Goal: Task Accomplishment & Management: Use online tool/utility

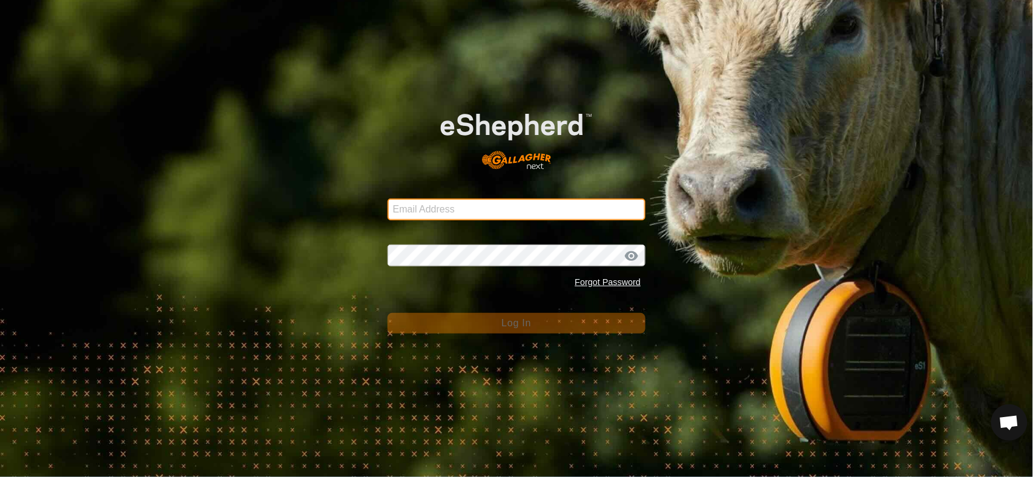
drag, startPoint x: 433, startPoint y: 185, endPoint x: 434, endPoint y: 192, distance: 6.8
click at [433, 186] on div "Email Address" at bounding box center [517, 202] width 259 height 36
click at [434, 192] on div "Email Address" at bounding box center [517, 202] width 259 height 36
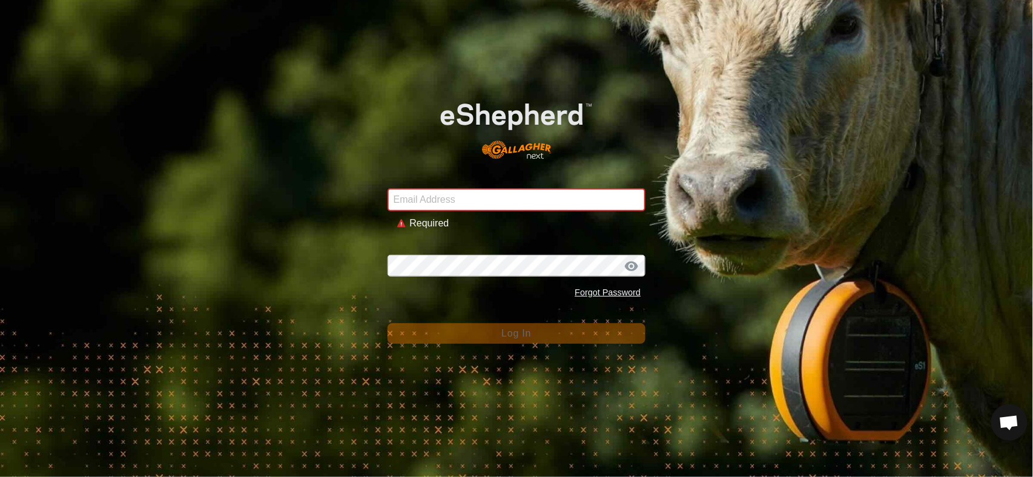
click at [738, 117] on div "Email Address Required Password Forgot Password Log In" at bounding box center [516, 238] width 1033 height 477
click at [787, 67] on div "Email Address Required Password Forgot Password Log In" at bounding box center [516, 238] width 1033 height 477
click at [487, 195] on input "Email Address" at bounding box center [517, 199] width 259 height 23
click at [0, 467] on com-1password-button at bounding box center [0, 477] width 0 height 0
click at [454, 204] on input "Email Address" at bounding box center [517, 199] width 259 height 23
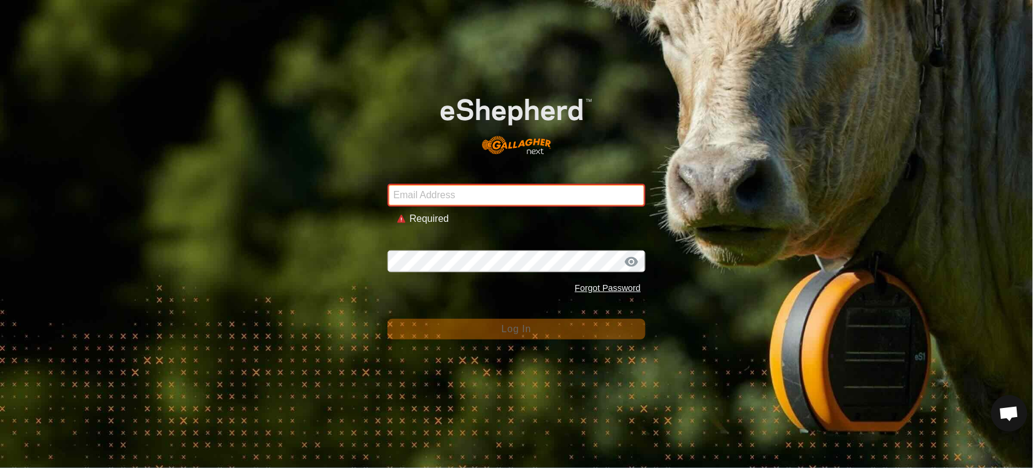
click at [476, 197] on input "Email Address" at bounding box center [517, 195] width 259 height 23
type input "[PERSON_NAME][EMAIL_ADDRESS][DOMAIN_NAME]"
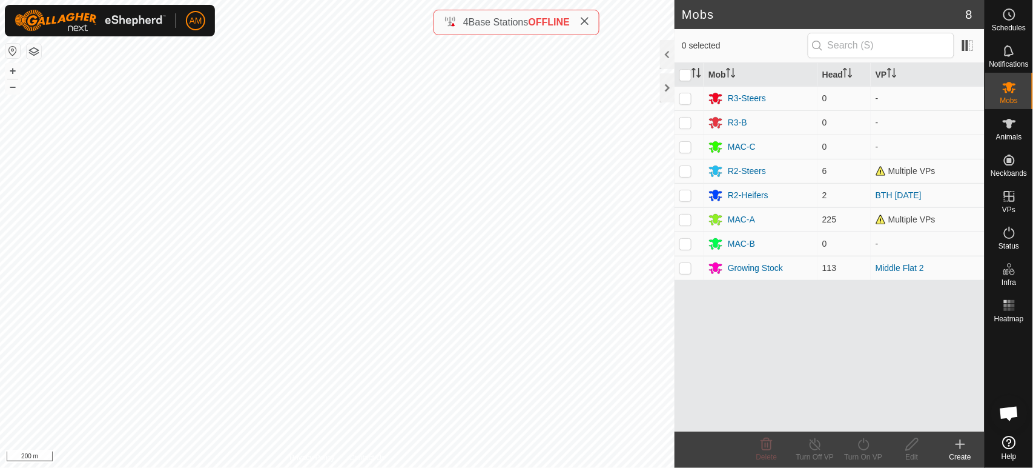
click at [961, 448] on icon at bounding box center [961, 444] width 0 height 8
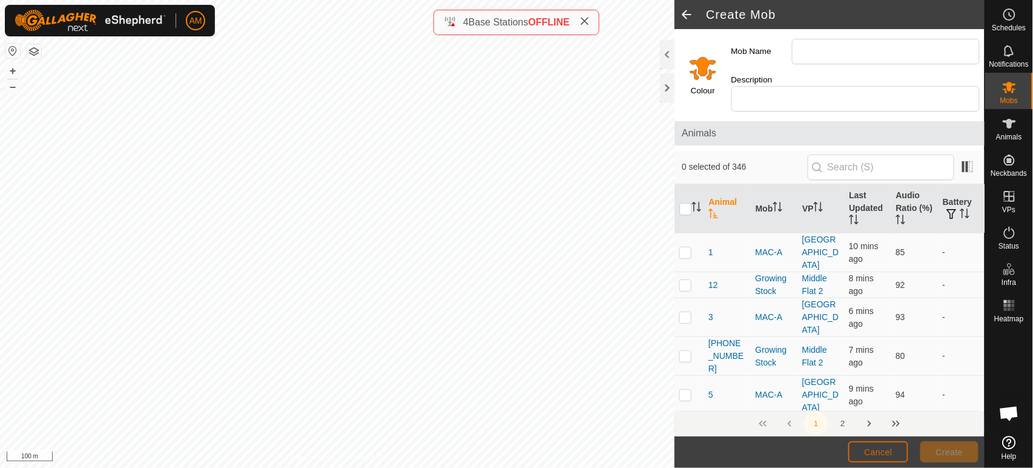
click at [875, 451] on span "Cancel" at bounding box center [878, 452] width 28 height 10
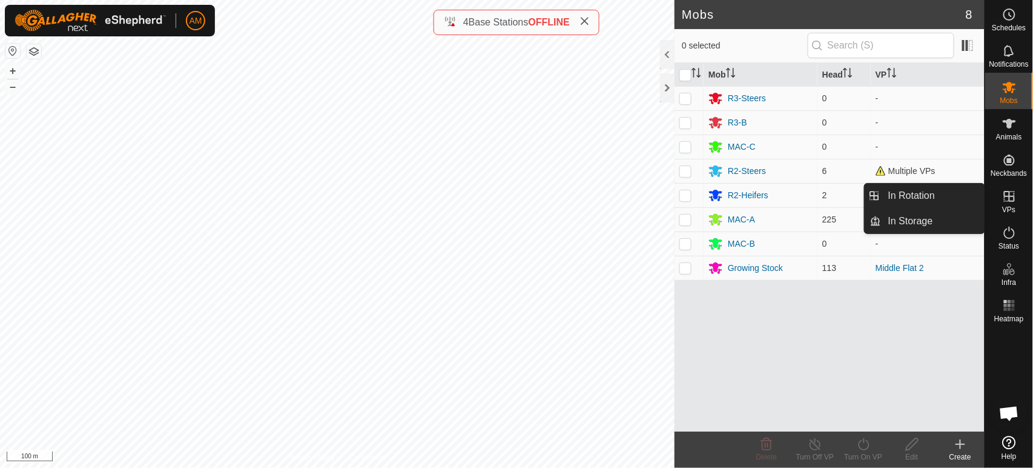
click at [979, 194] on link "In Rotation" at bounding box center [933, 196] width 104 height 24
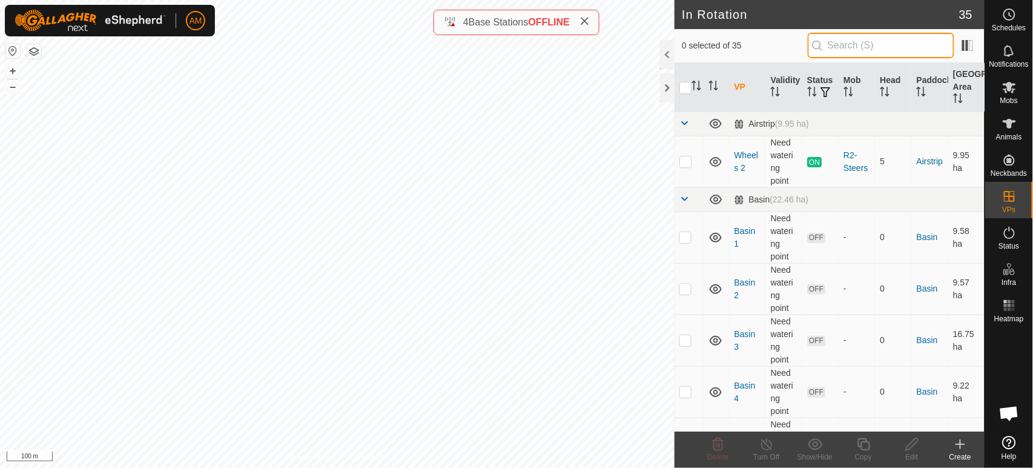
click at [847, 45] on input "text" at bounding box center [881, 45] width 147 height 25
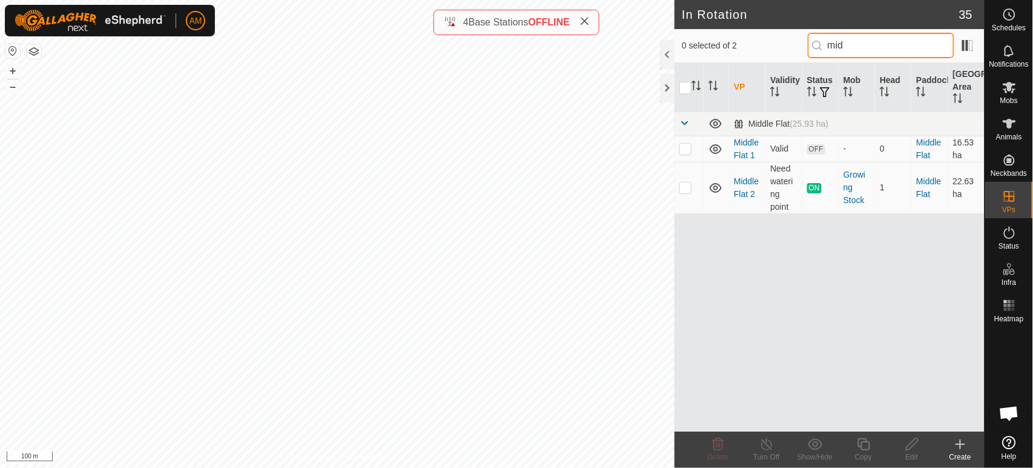
type input "mid"
click at [688, 188] on p-checkbox at bounding box center [686, 187] width 12 height 10
checkbox input "true"
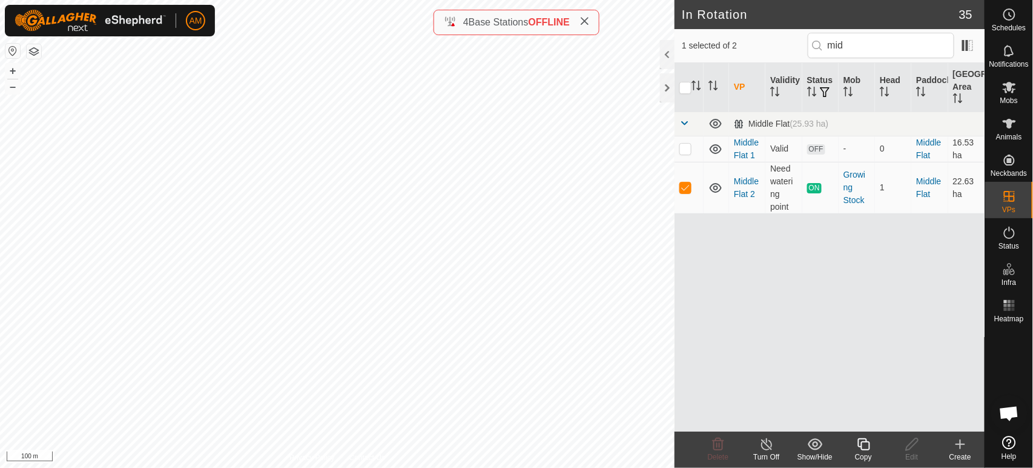
click at [870, 447] on icon at bounding box center [864, 444] width 12 height 12
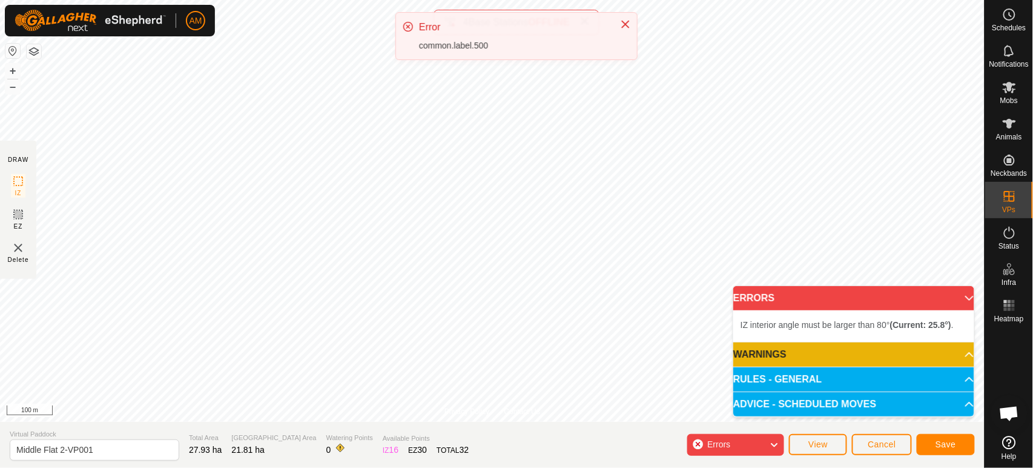
click at [403, 77] on div "AM Schedules Notifications Mobs Animals Neckbands VPs Status Infra Heatmap Help…" at bounding box center [516, 234] width 1033 height 468
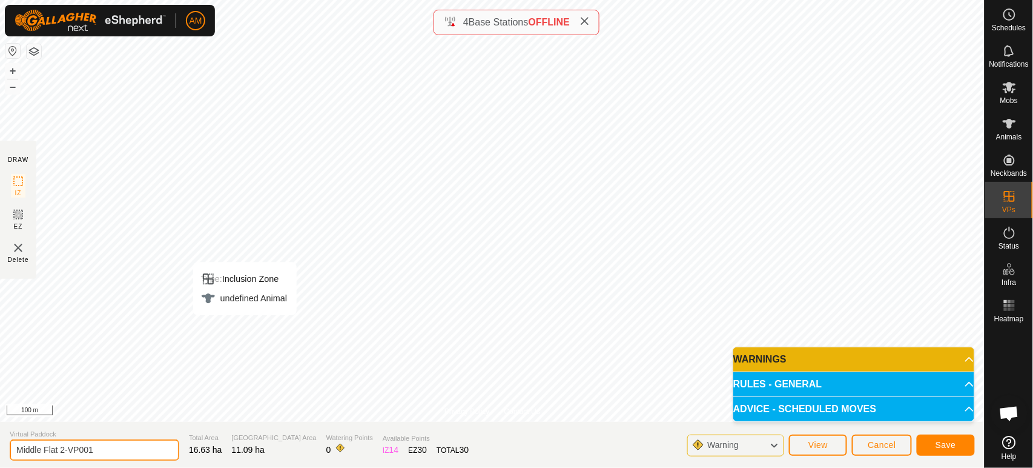
drag, startPoint x: 78, startPoint y: 446, endPoint x: 210, endPoint y: 470, distance: 134.3
click at [210, 467] on html "AM Schedules Notifications Mobs Animals Neckbands VPs Status Infra Heatmap Help…" at bounding box center [516, 234] width 1033 height 468
type input "Middle Flat 3"
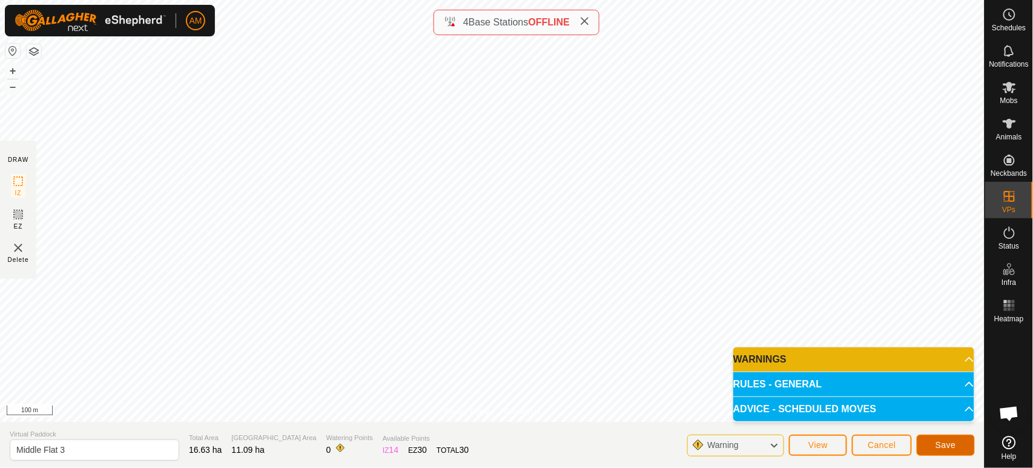
click at [947, 443] on span "Save" at bounding box center [946, 445] width 21 height 10
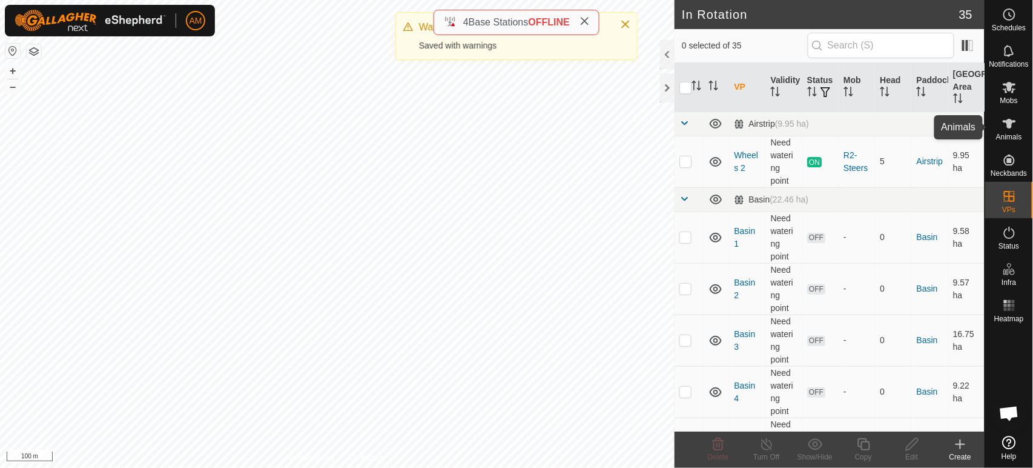
click at [1010, 125] on icon at bounding box center [1009, 124] width 13 height 10
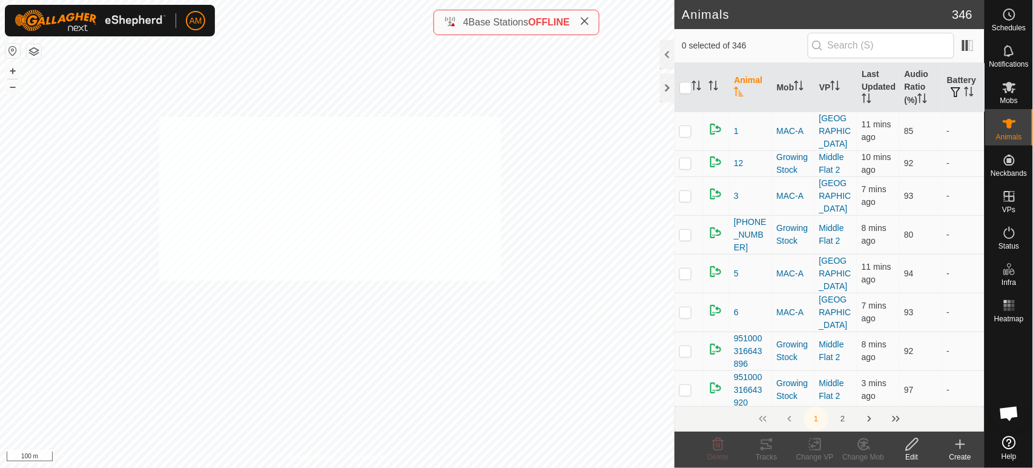
checkbox input "true"
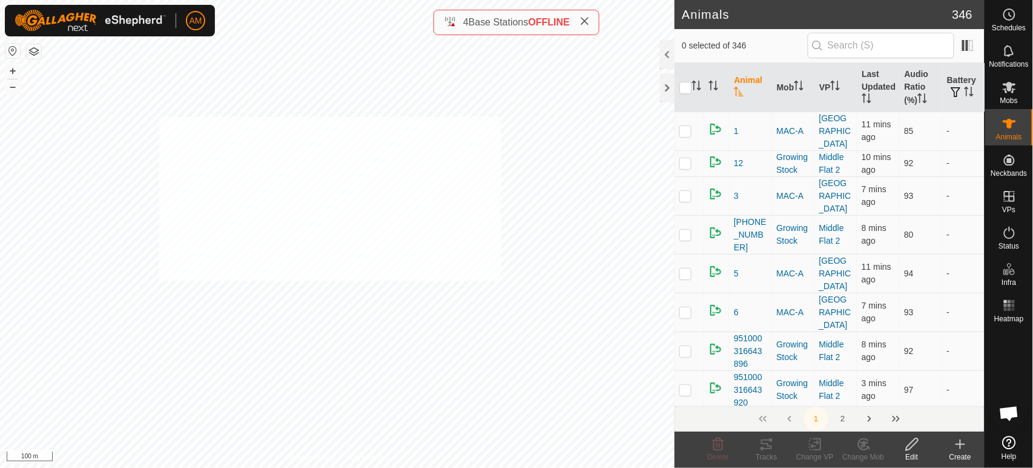
checkbox input "true"
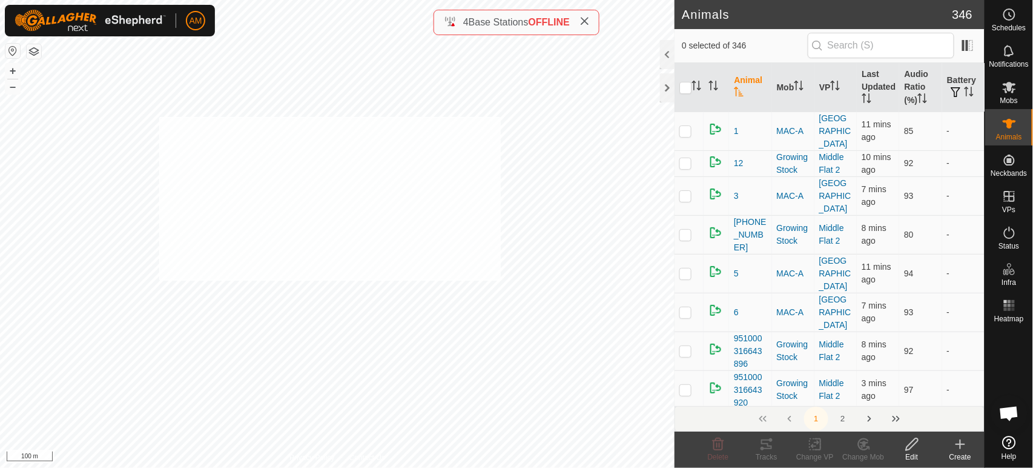
checkbox input "true"
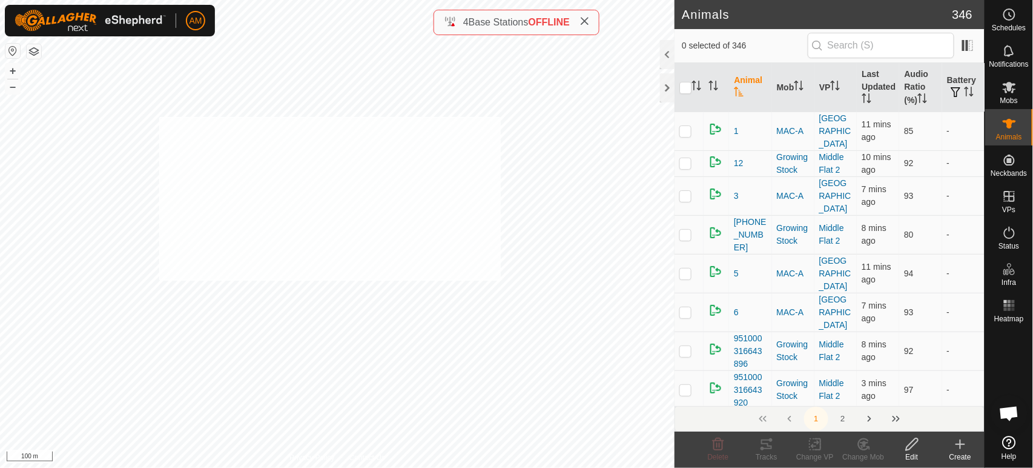
checkbox input "true"
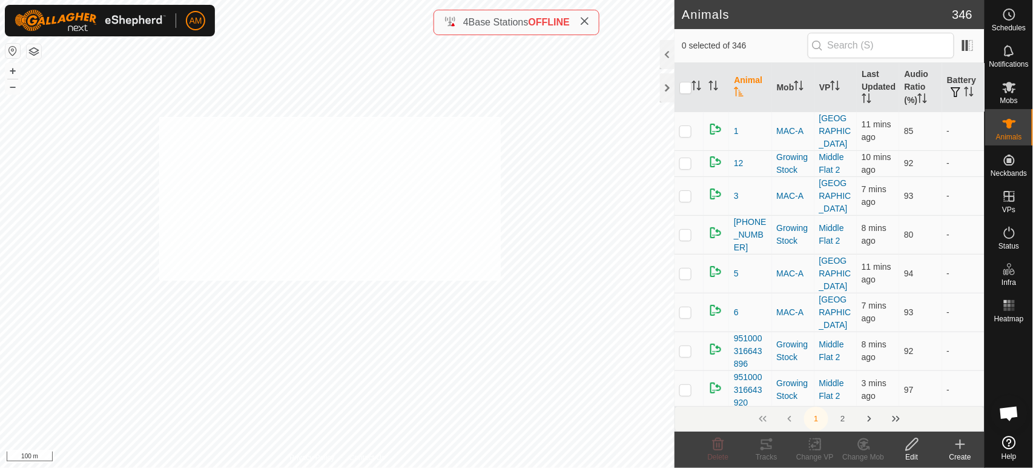
checkbox input "true"
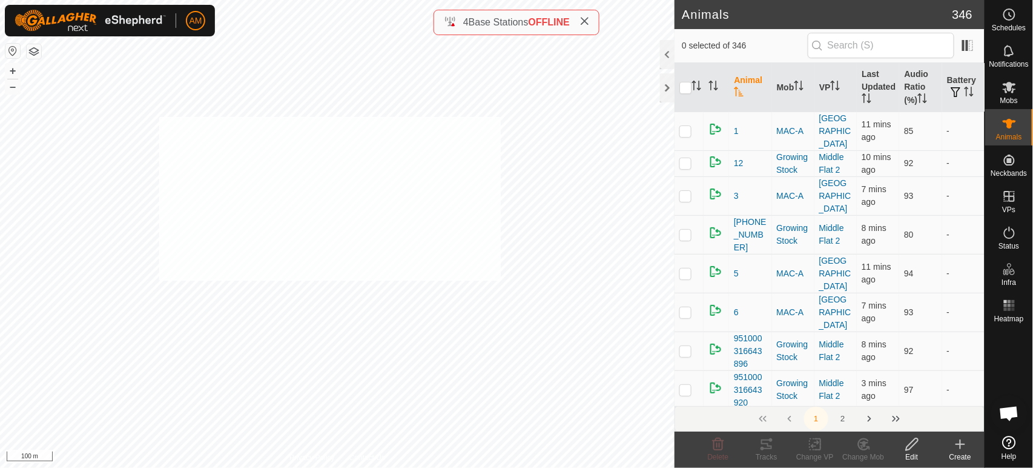
checkbox input "true"
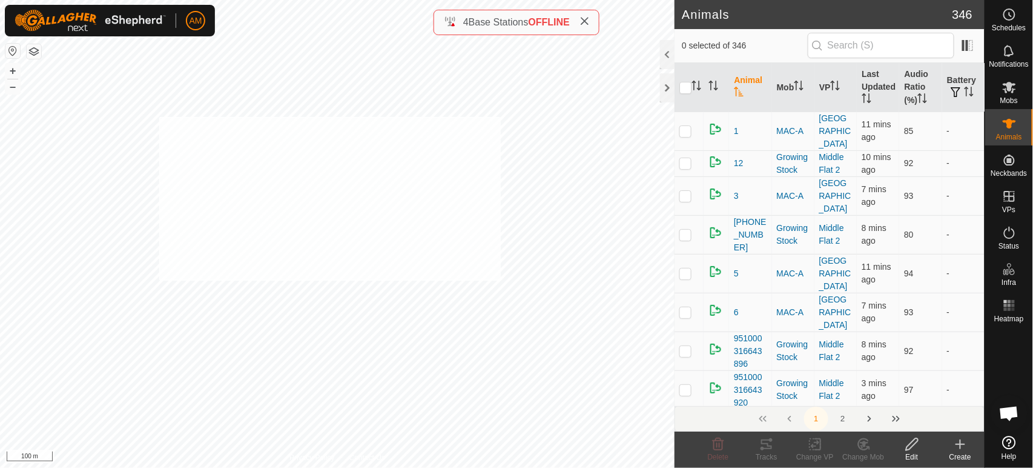
checkbox input "true"
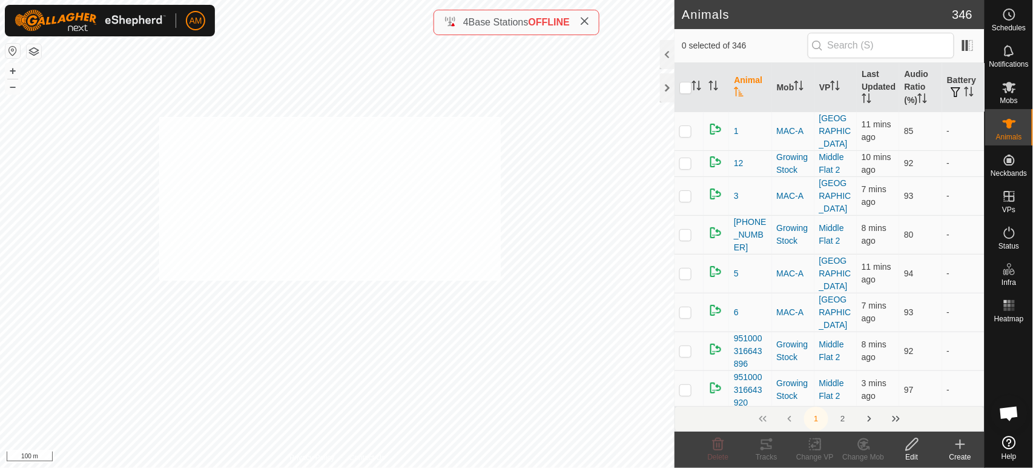
checkbox input "true"
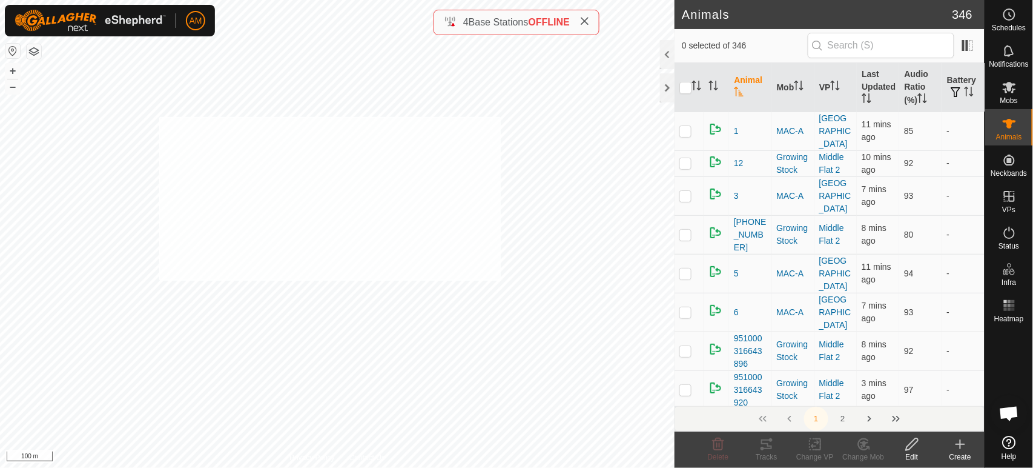
checkbox input "true"
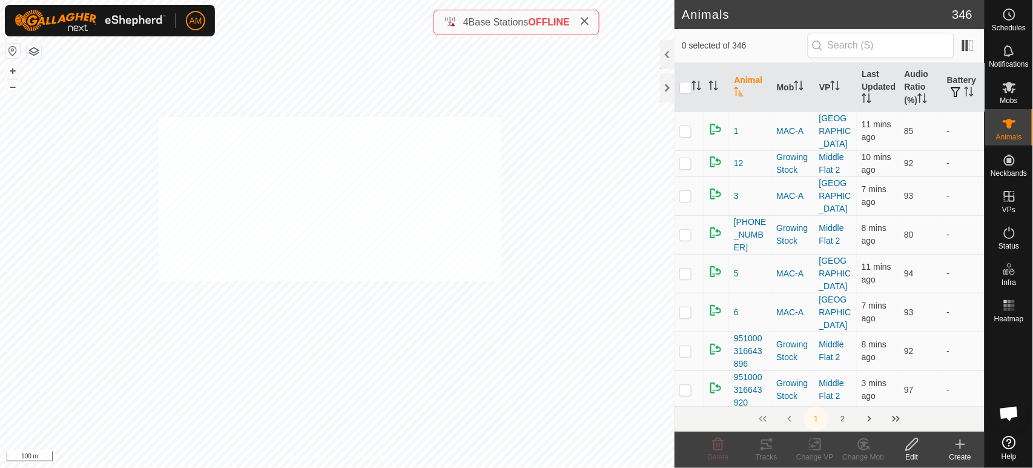
checkbox input "true"
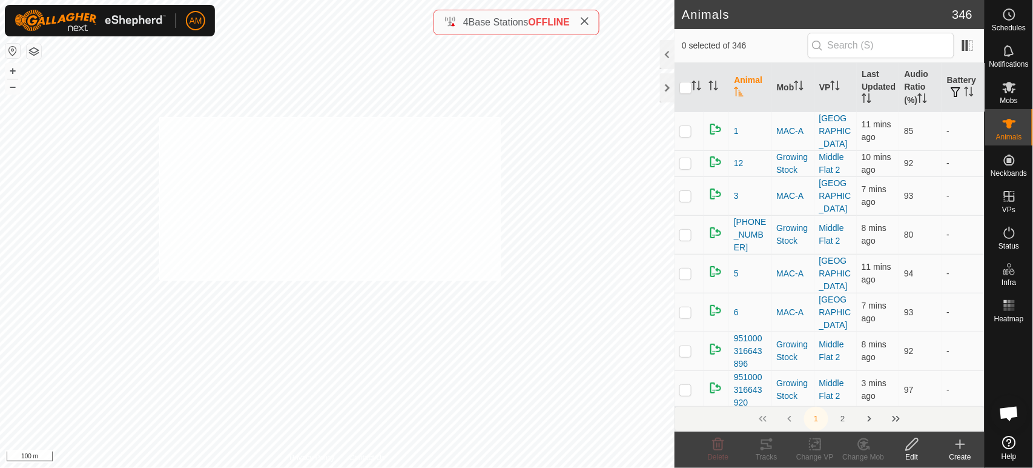
checkbox input "true"
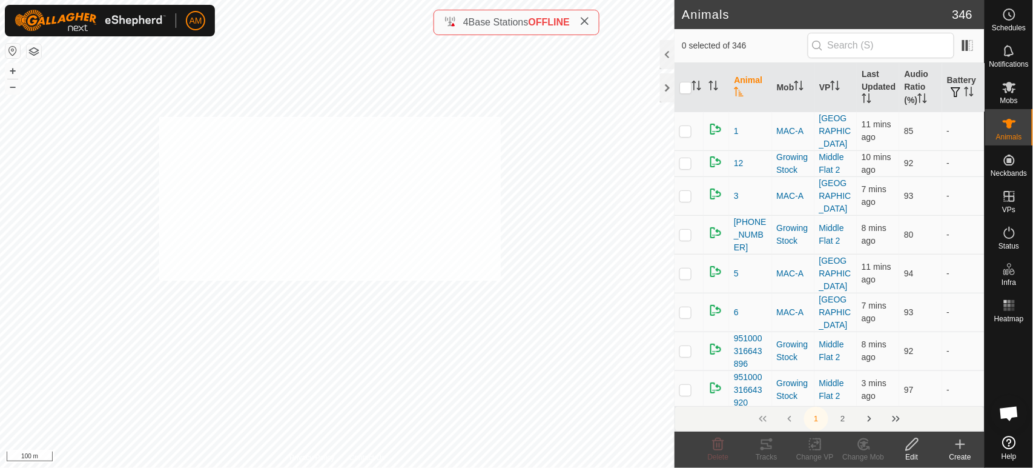
checkbox input "true"
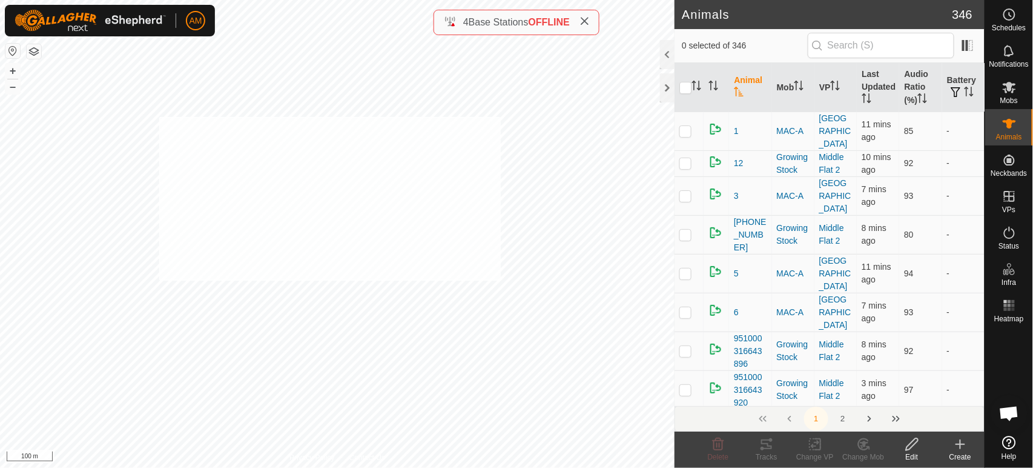
checkbox input "true"
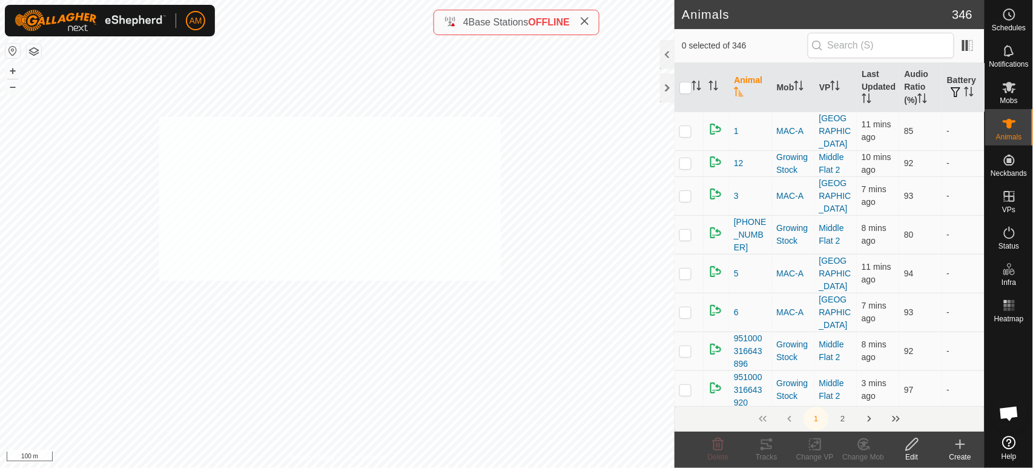
checkbox input "true"
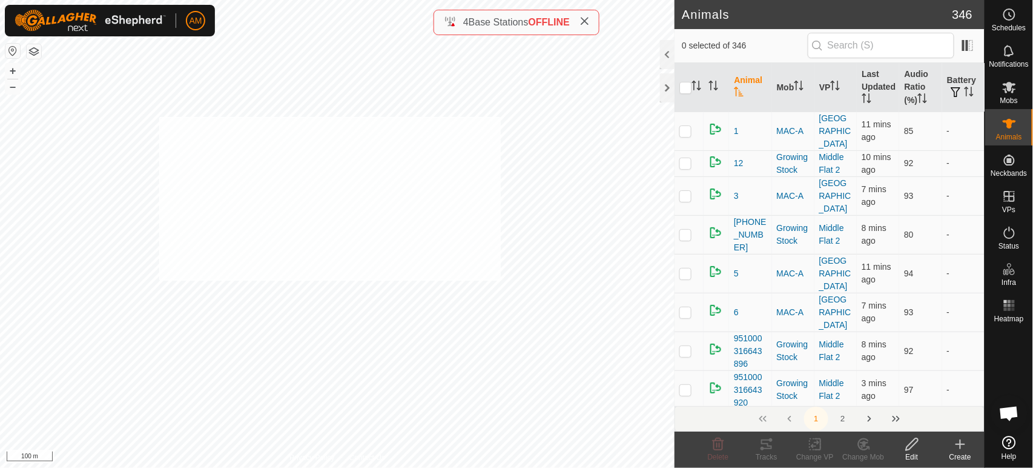
checkbox input "true"
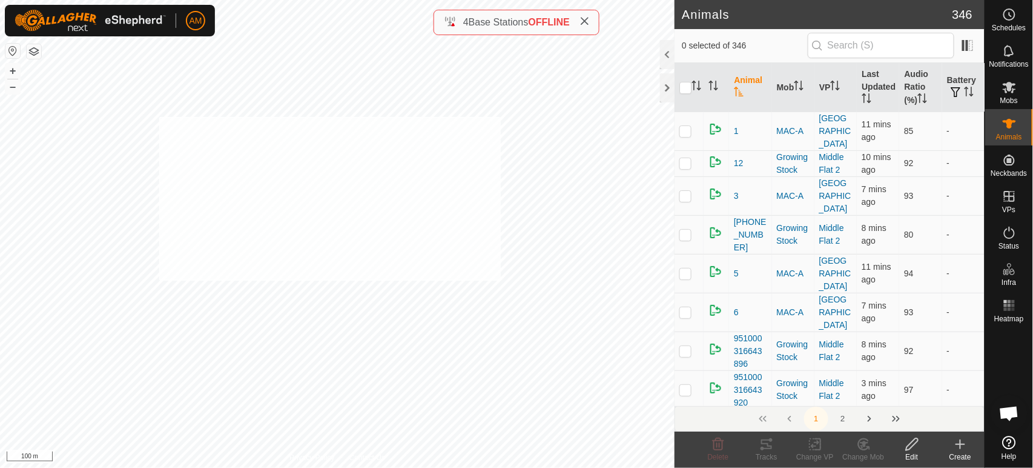
checkbox input "true"
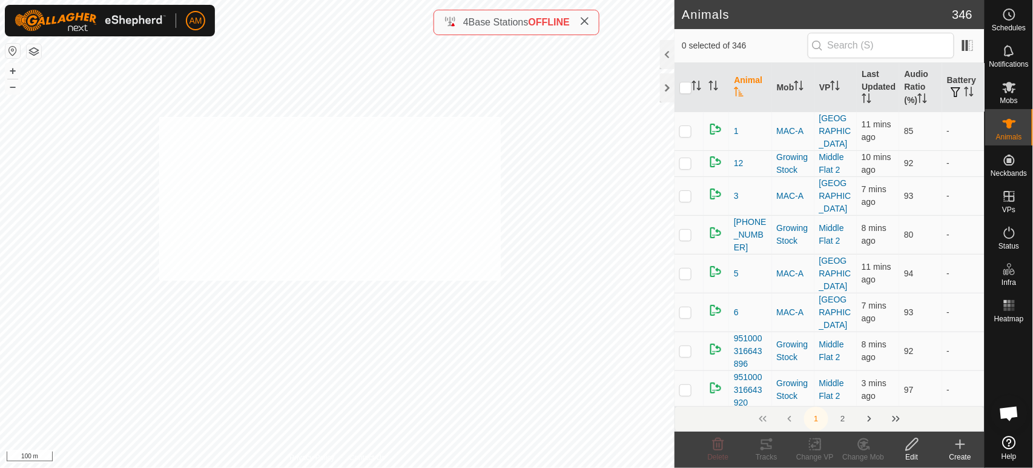
checkbox input "true"
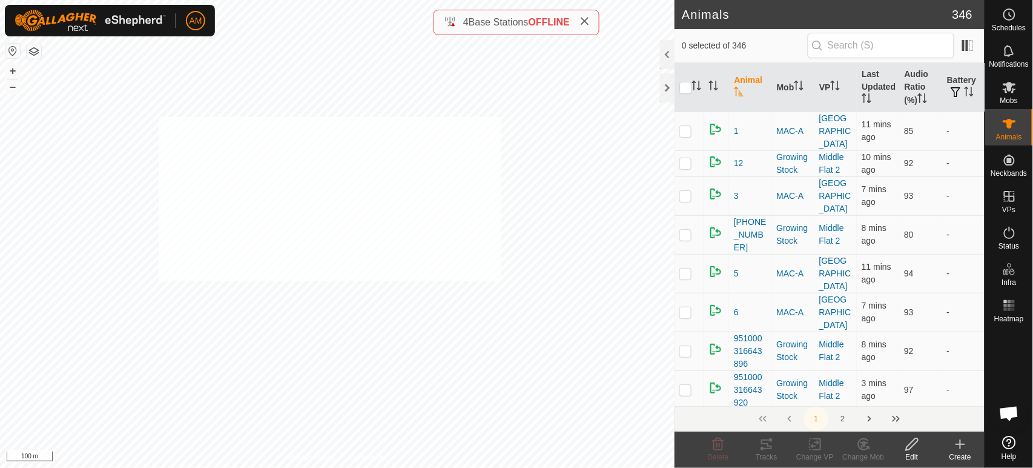
checkbox input "true"
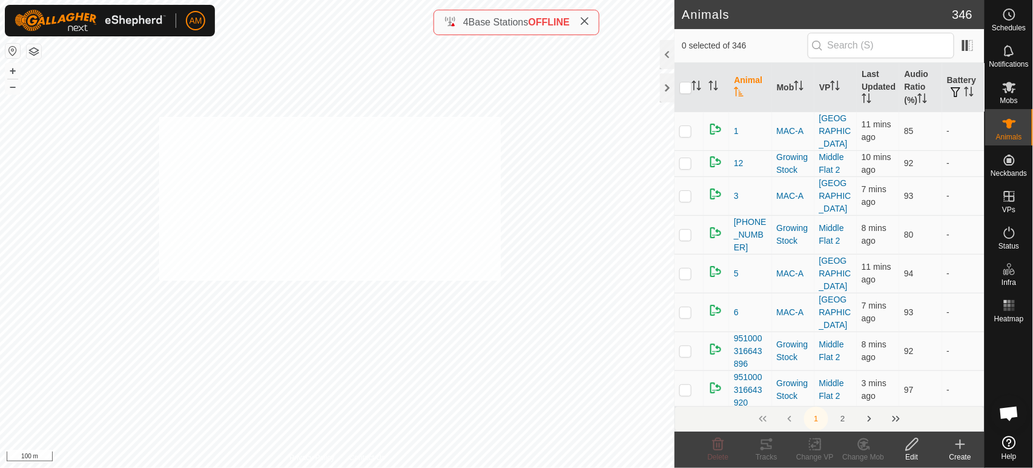
checkbox input "true"
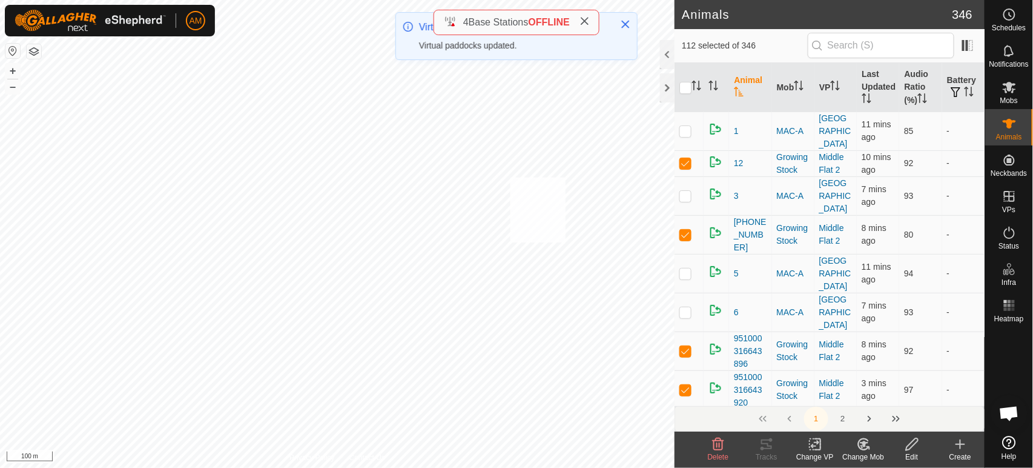
checkbox input "true"
click at [824, 446] on change-vp-svg-icon at bounding box center [815, 444] width 48 height 15
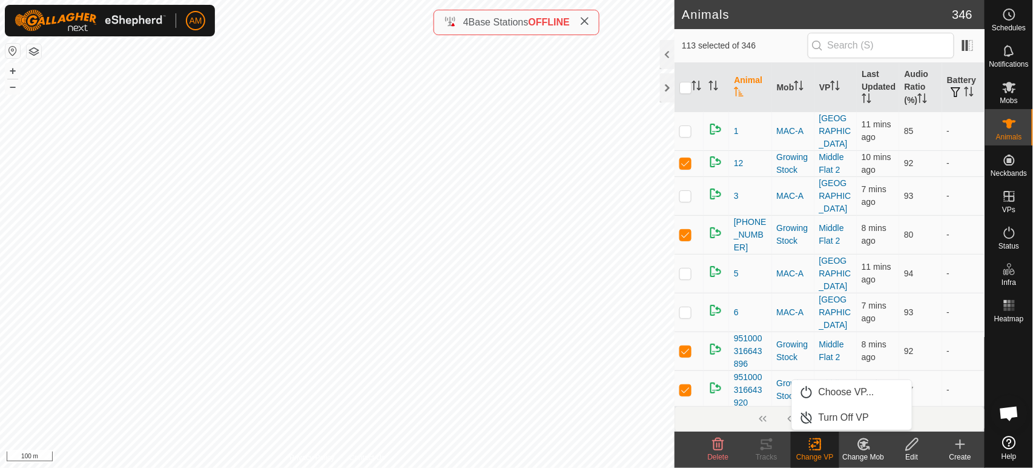
click at [827, 390] on link "Choose VP..." at bounding box center [852, 392] width 120 height 24
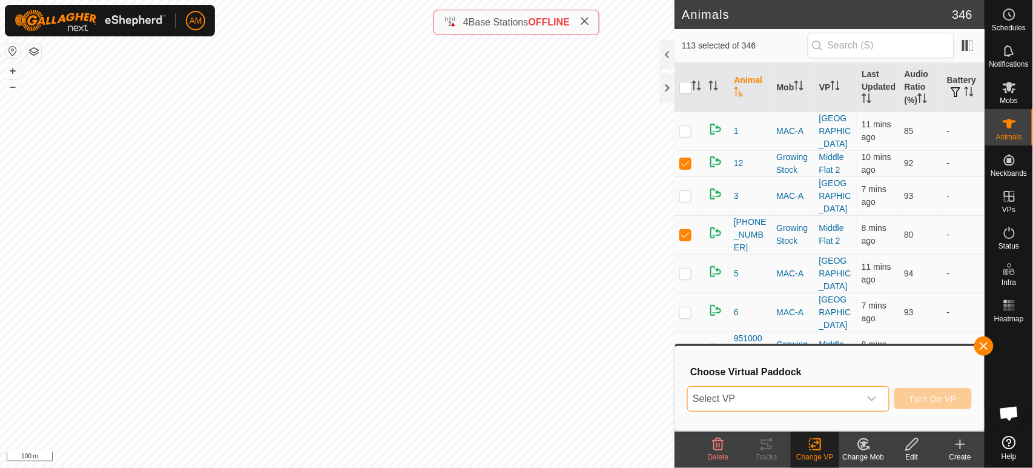
click at [802, 396] on span "Select VP" at bounding box center [773, 398] width 171 height 24
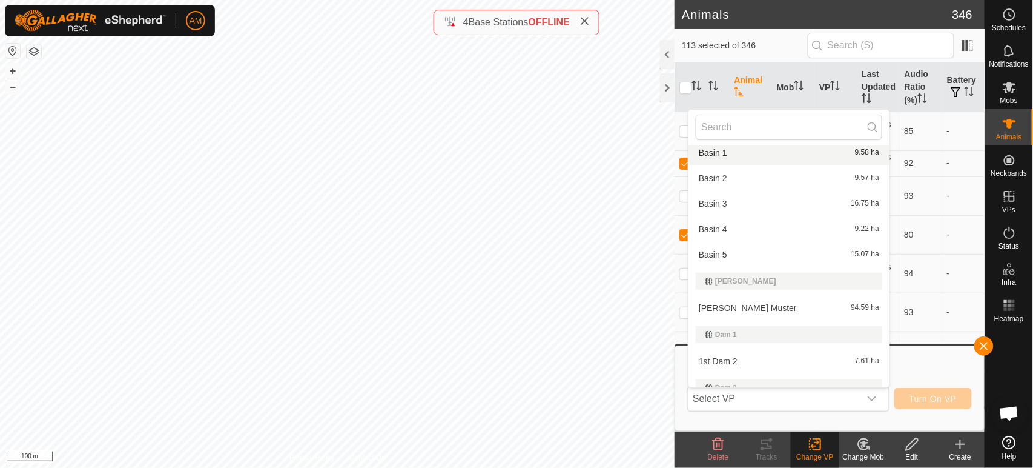
scroll to position [81, 0]
click at [720, 125] on input "text" at bounding box center [789, 126] width 187 height 25
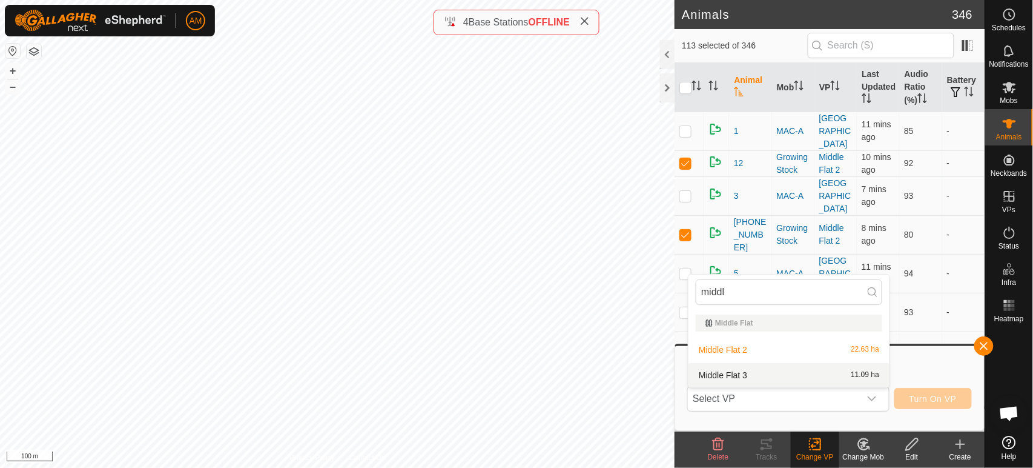
type input "middl"
click at [718, 368] on li "Middle Flat 3 11.09 ha" at bounding box center [789, 375] width 201 height 24
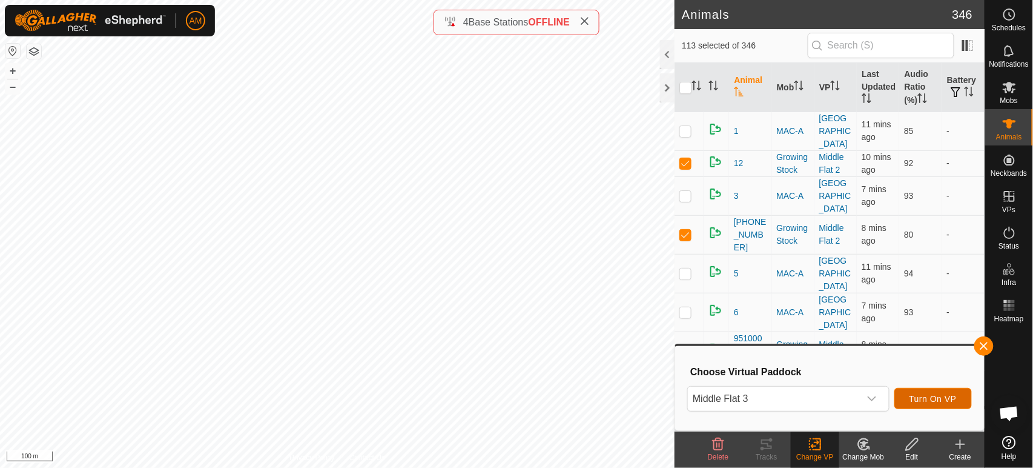
click at [947, 397] on span "Turn On VP" at bounding box center [933, 399] width 47 height 10
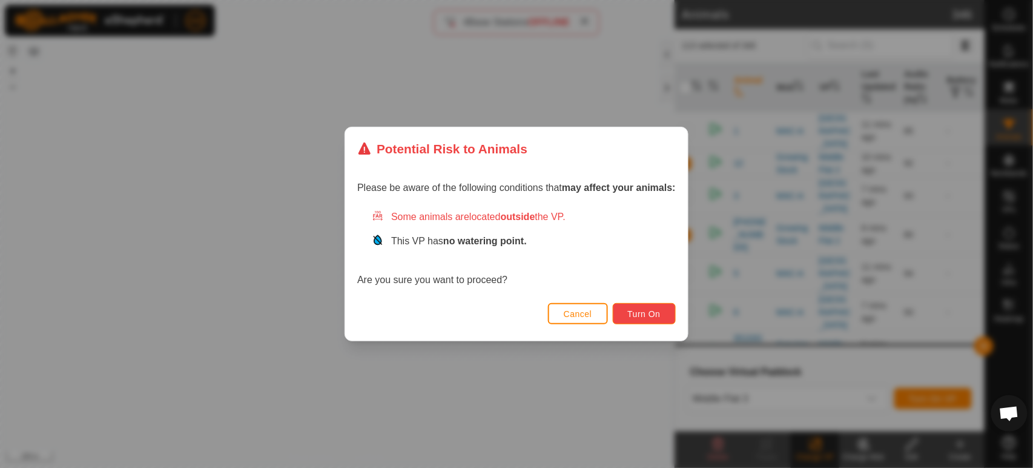
click at [631, 316] on span "Turn On" at bounding box center [644, 314] width 33 height 10
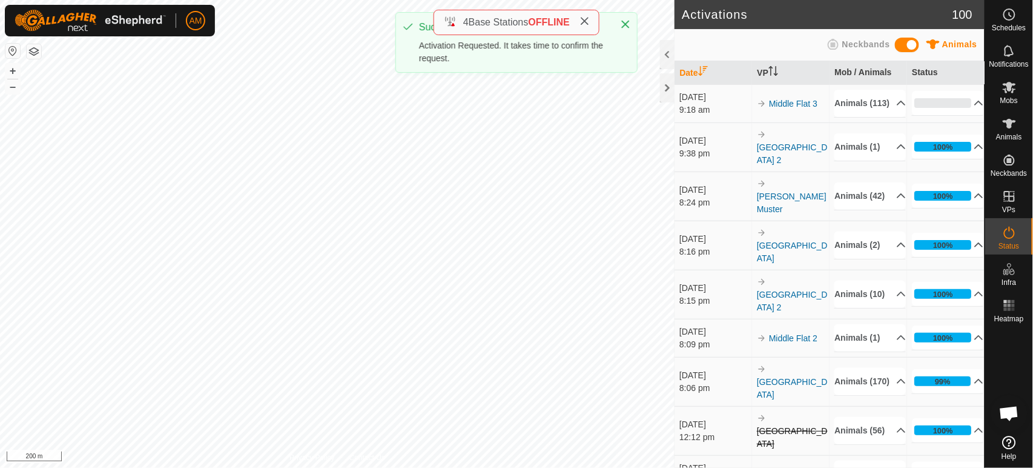
click at [569, 48] on div "AM Schedules Notifications Mobs Animals Neckbands VPs Status Infra Heatmap Help…" at bounding box center [516, 234] width 1033 height 468
